Goal: Task Accomplishment & Management: Use online tool/utility

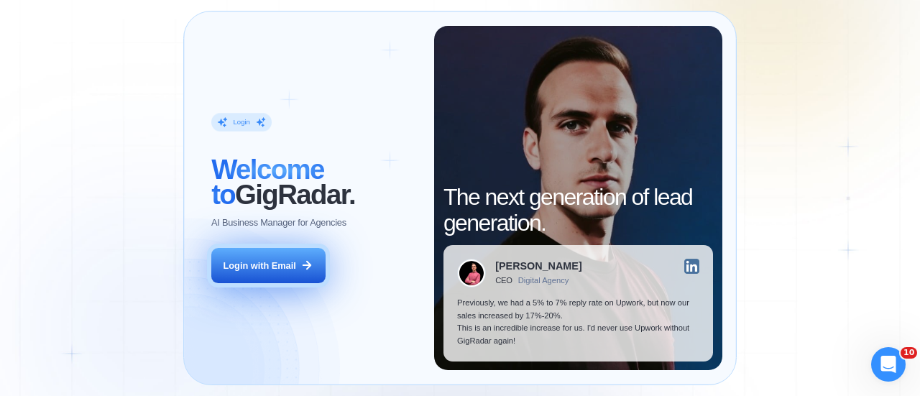
click at [262, 275] on button "Login with Email" at bounding box center [268, 266] width 114 height 36
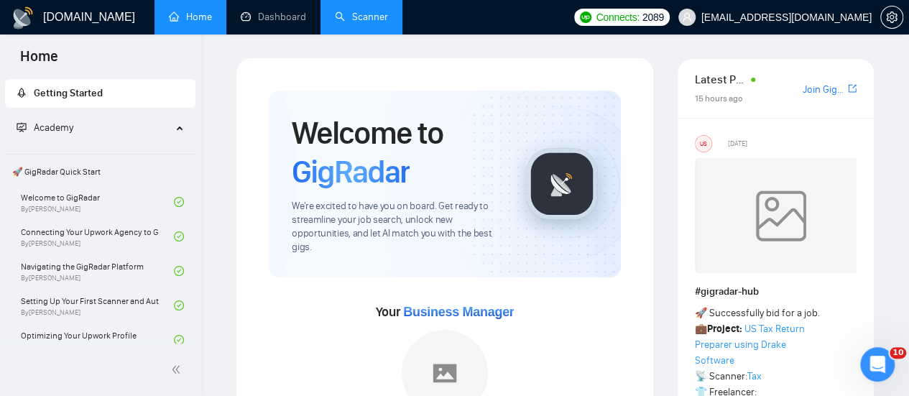
click at [348, 23] on link "Scanner" at bounding box center [361, 17] width 53 height 12
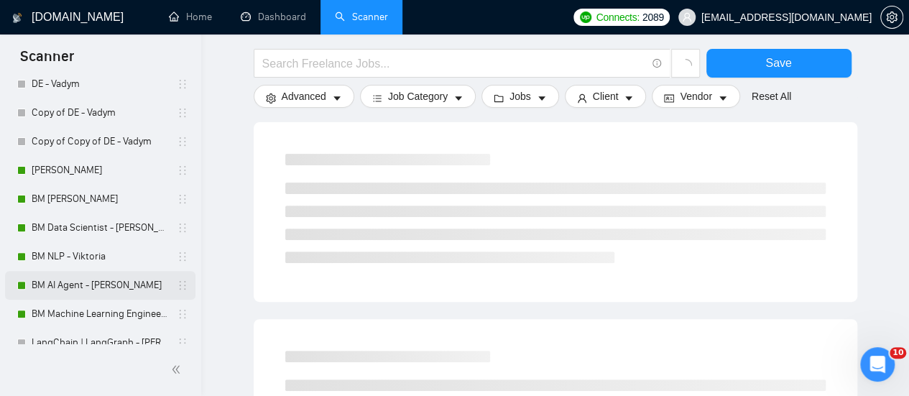
scroll to position [216, 0]
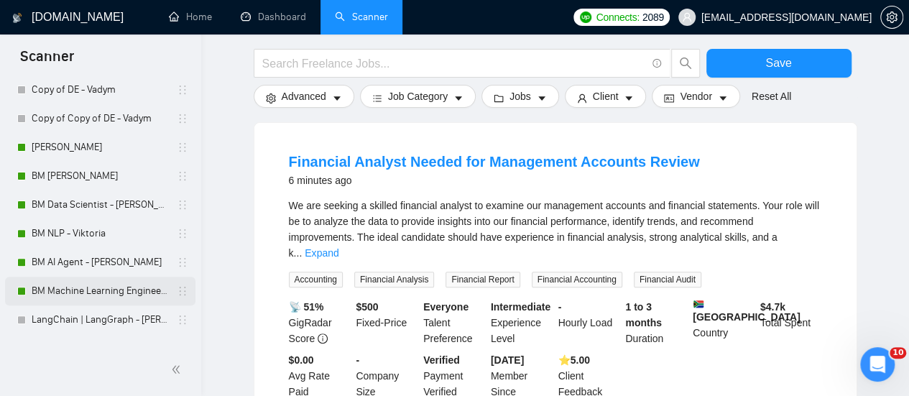
click at [79, 296] on link "BM Machine Learning Engineer - [PERSON_NAME]" at bounding box center [100, 291] width 137 height 29
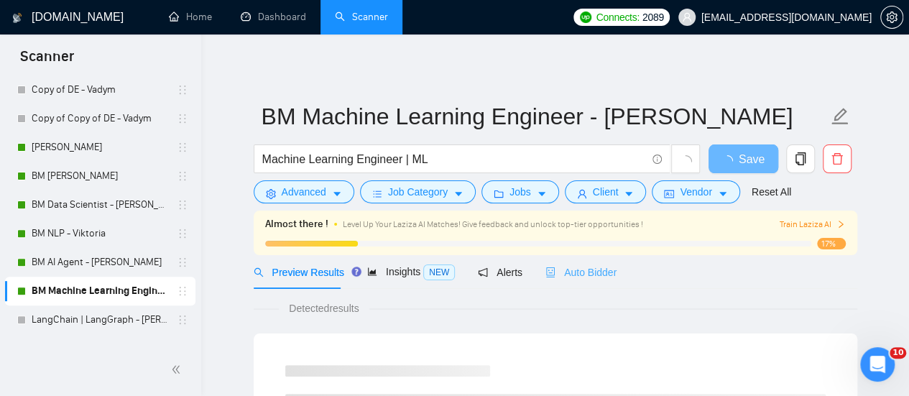
click at [551, 283] on div "Auto Bidder" at bounding box center [581, 272] width 71 height 34
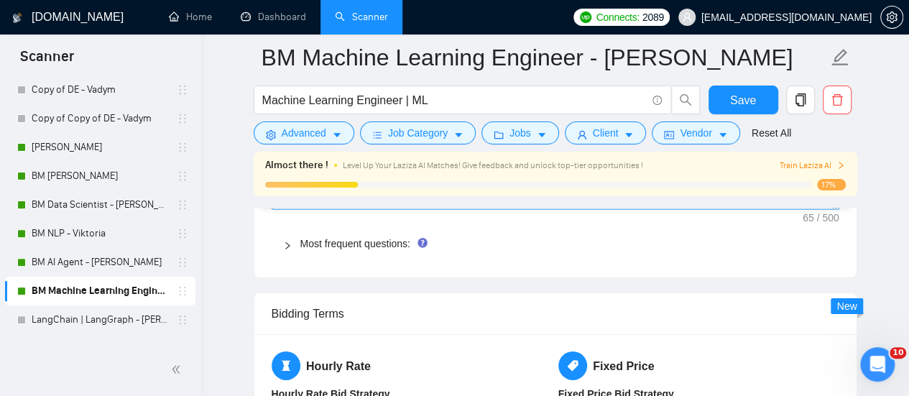
scroll to position [2013, 0]
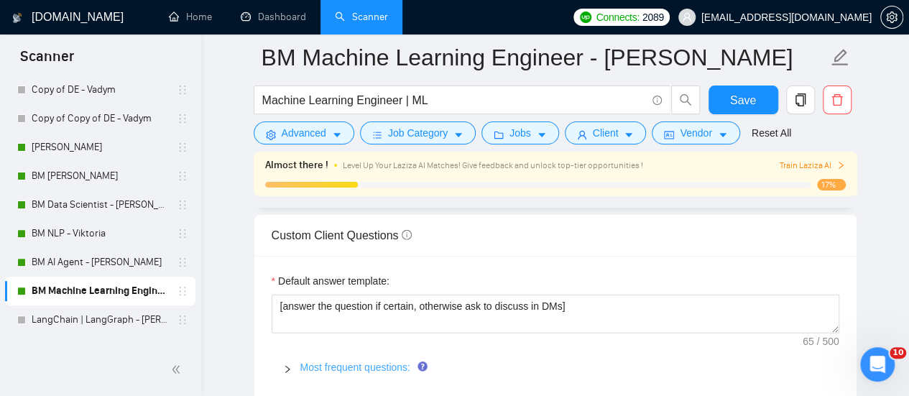
click at [348, 362] on link "Most frequent questions:" at bounding box center [355, 368] width 110 height 12
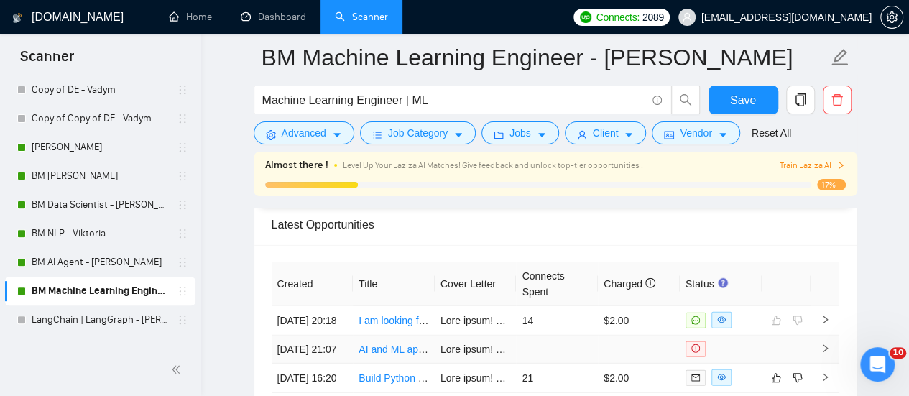
scroll to position [4457, 0]
drag, startPoint x: 866, startPoint y: 251, endPoint x: 853, endPoint y: 252, distance: 13.7
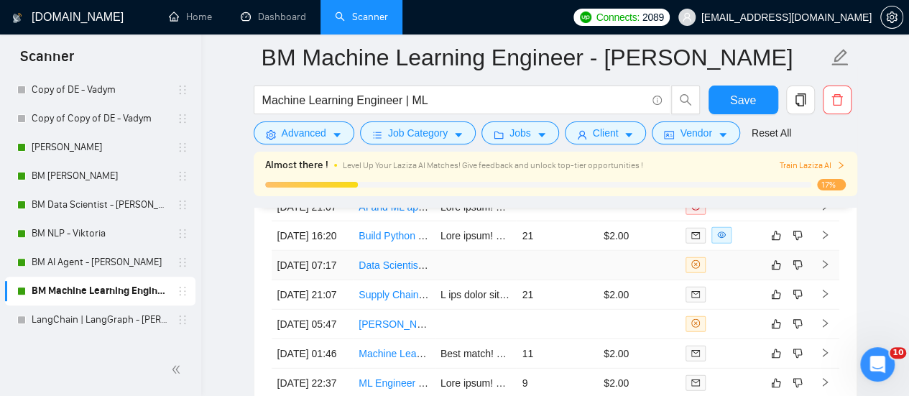
scroll to position [4529, 0]
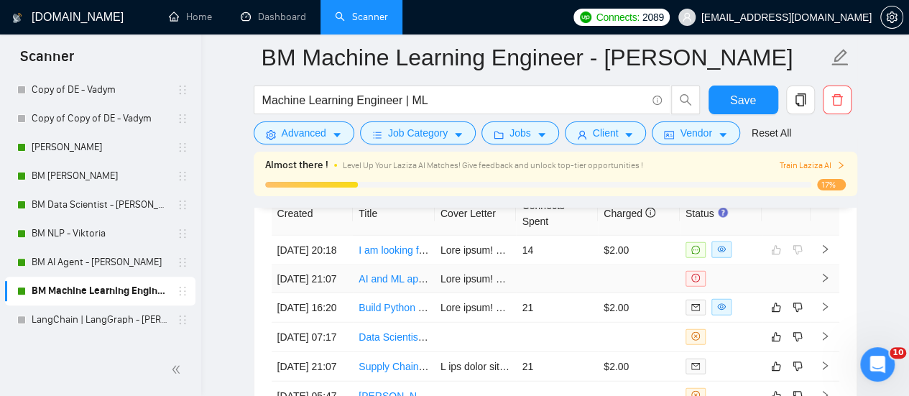
click at [407, 285] on link "AI and ML app developer" at bounding box center [415, 279] width 112 height 12
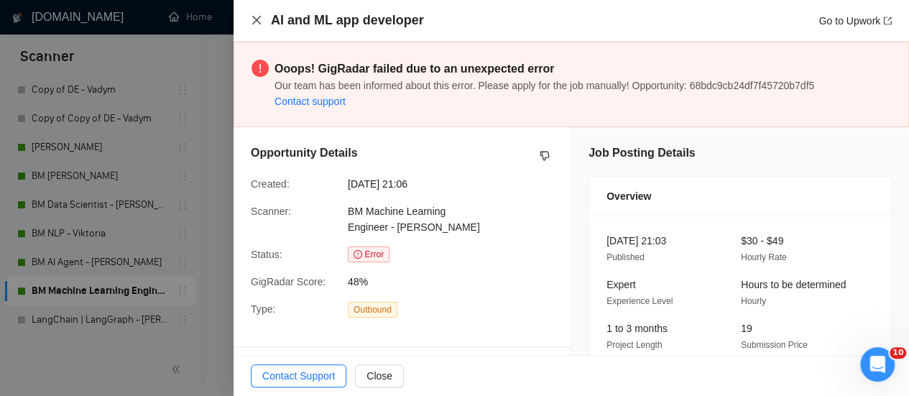
click at [260, 17] on icon "close" at bounding box center [257, 20] width 12 height 12
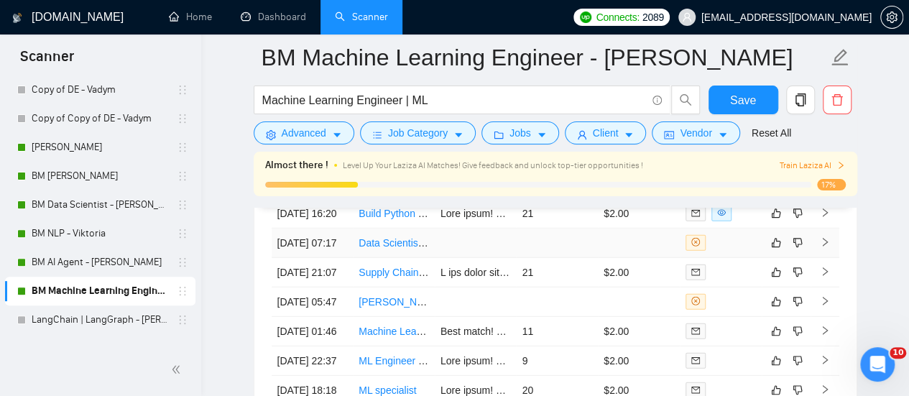
scroll to position [4601, 0]
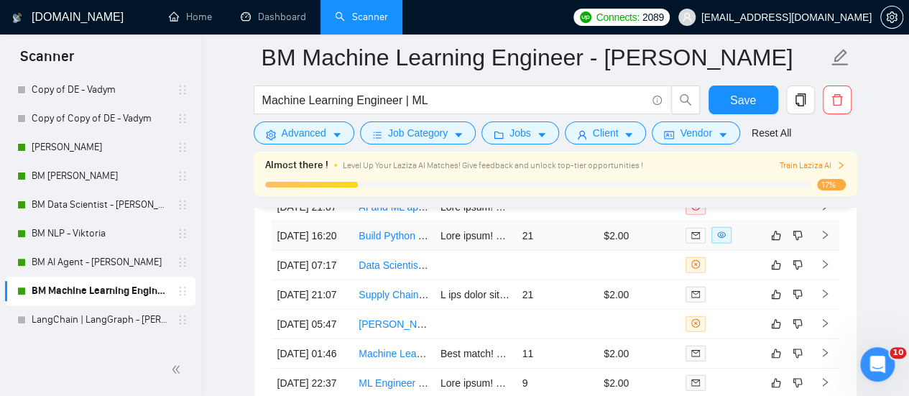
click at [375, 242] on link "Build Python ML POC for several models on EEG data" at bounding box center [480, 236] width 243 height 12
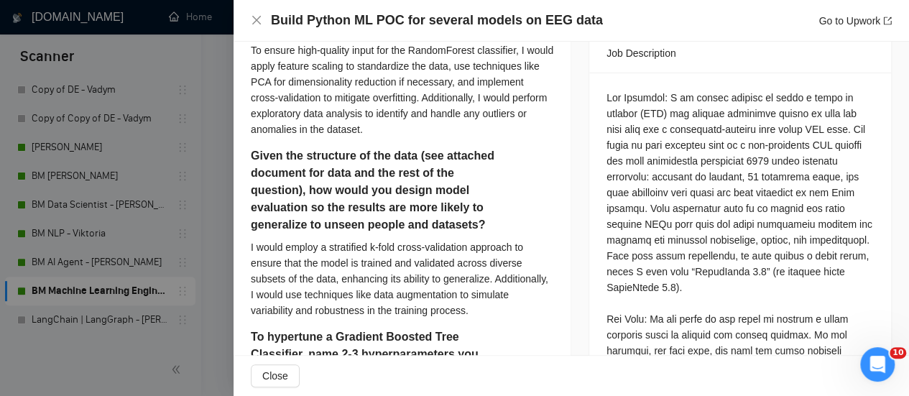
scroll to position [719, 0]
